Goal: Find specific page/section: Find specific page/section

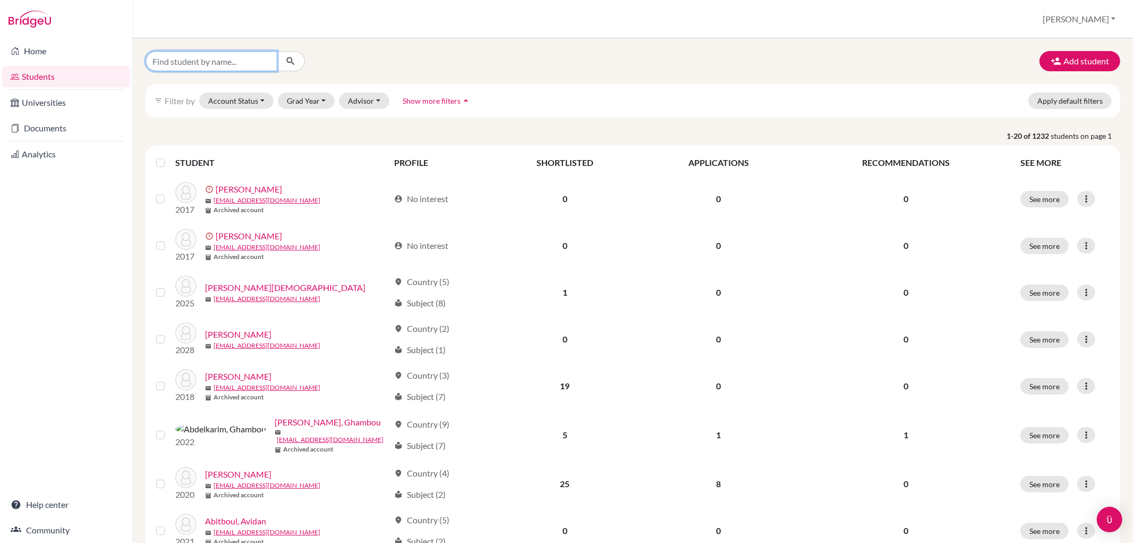
click at [222, 65] on input "Find student by name..." at bounding box center [212, 61] width 132 height 20
type input "willow"
click button "submit" at bounding box center [291, 61] width 28 height 20
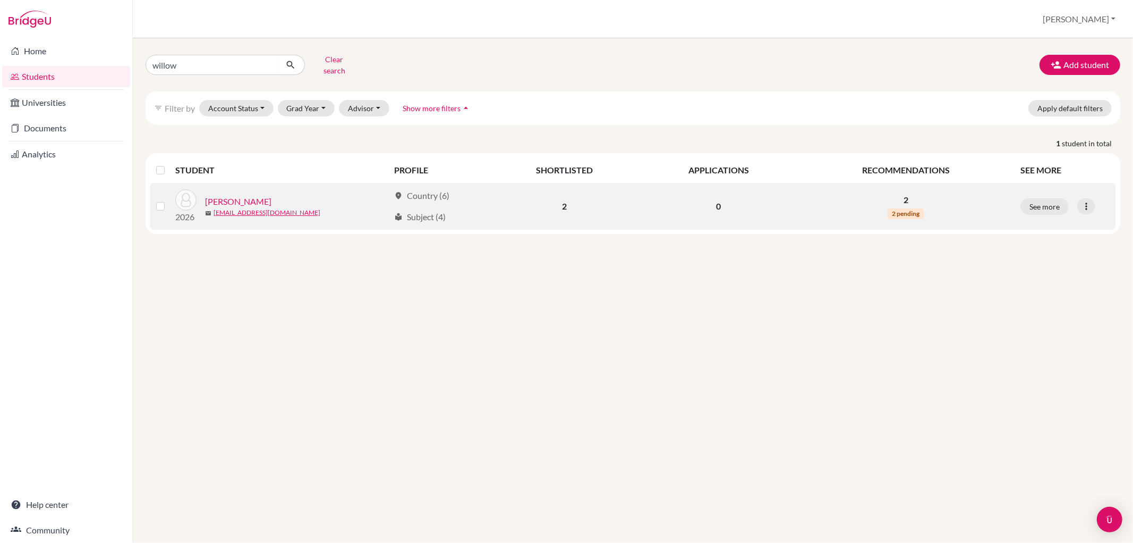
click at [905, 208] on span "2 pending" at bounding box center [906, 213] width 36 height 11
click at [235, 195] on link "[PERSON_NAME]" at bounding box center [238, 201] width 66 height 13
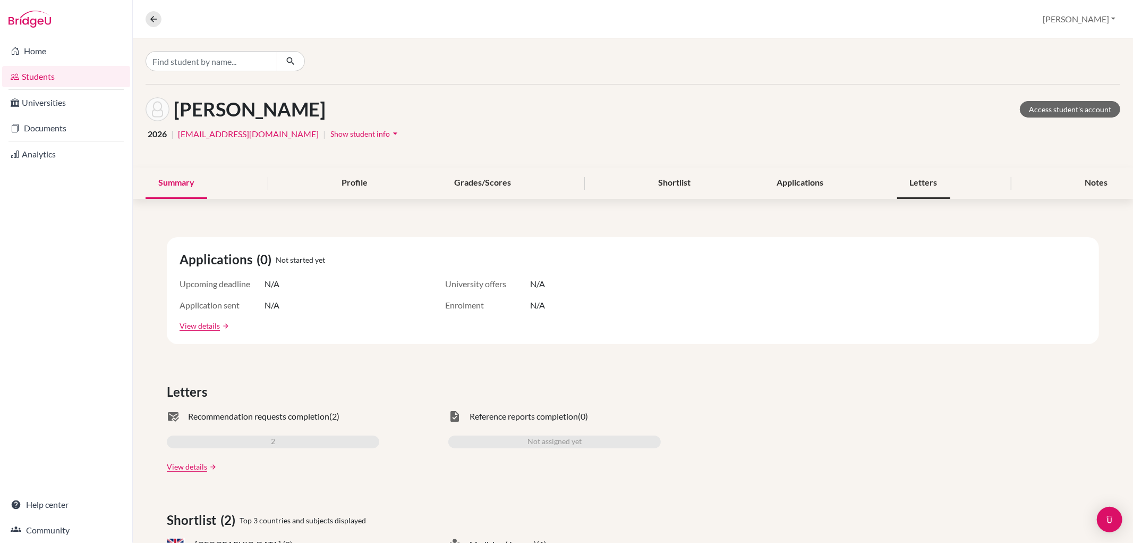
click at [904, 181] on div "Letters" at bounding box center [923, 182] width 53 height 31
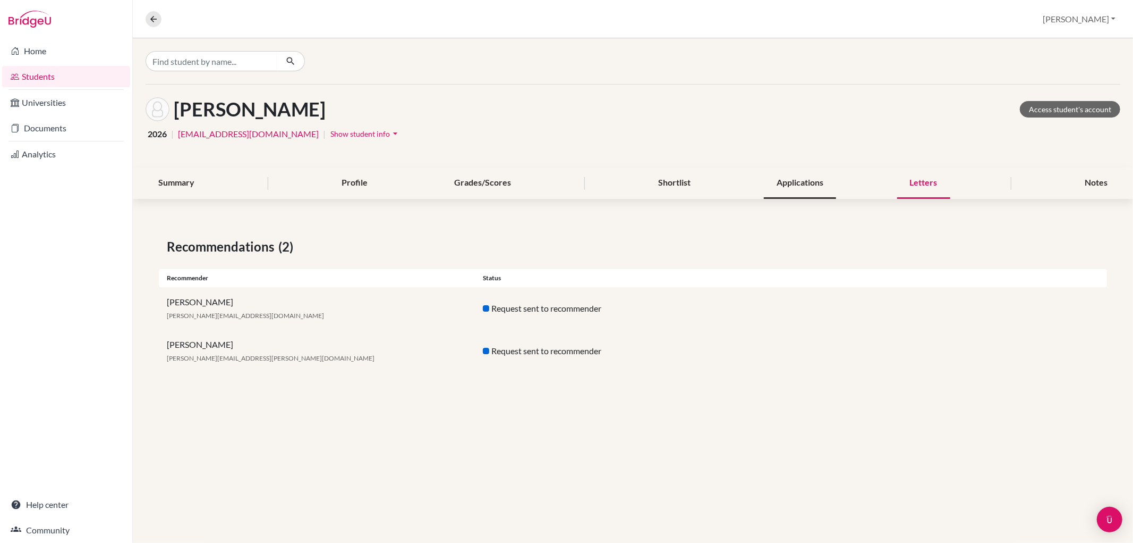
click at [783, 183] on div "Applications" at bounding box center [800, 182] width 72 height 31
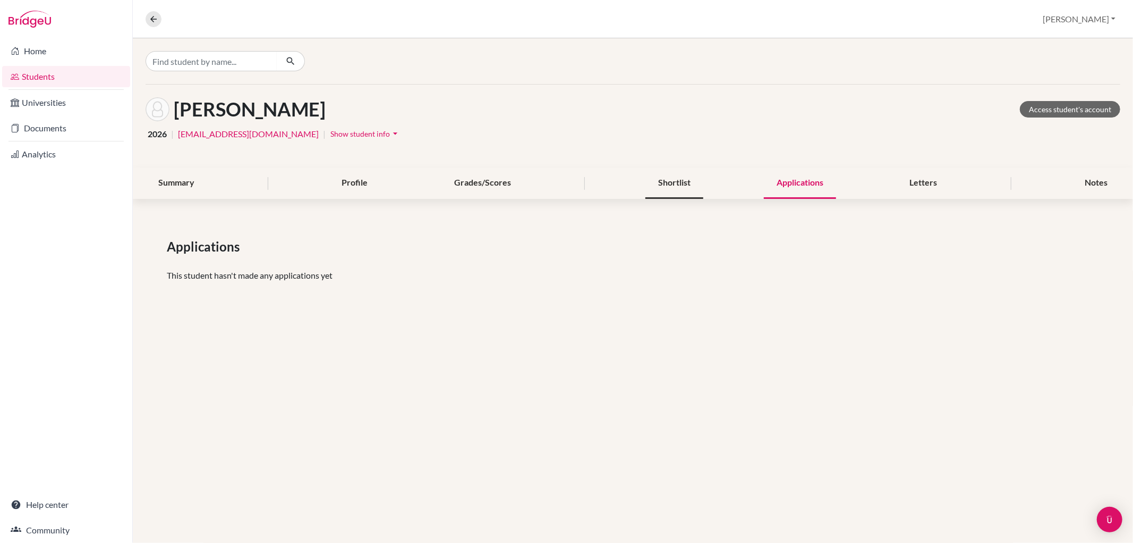
click at [678, 183] on div "Shortlist" at bounding box center [675, 182] width 58 height 31
